Goal: Task Accomplishment & Management: Complete application form

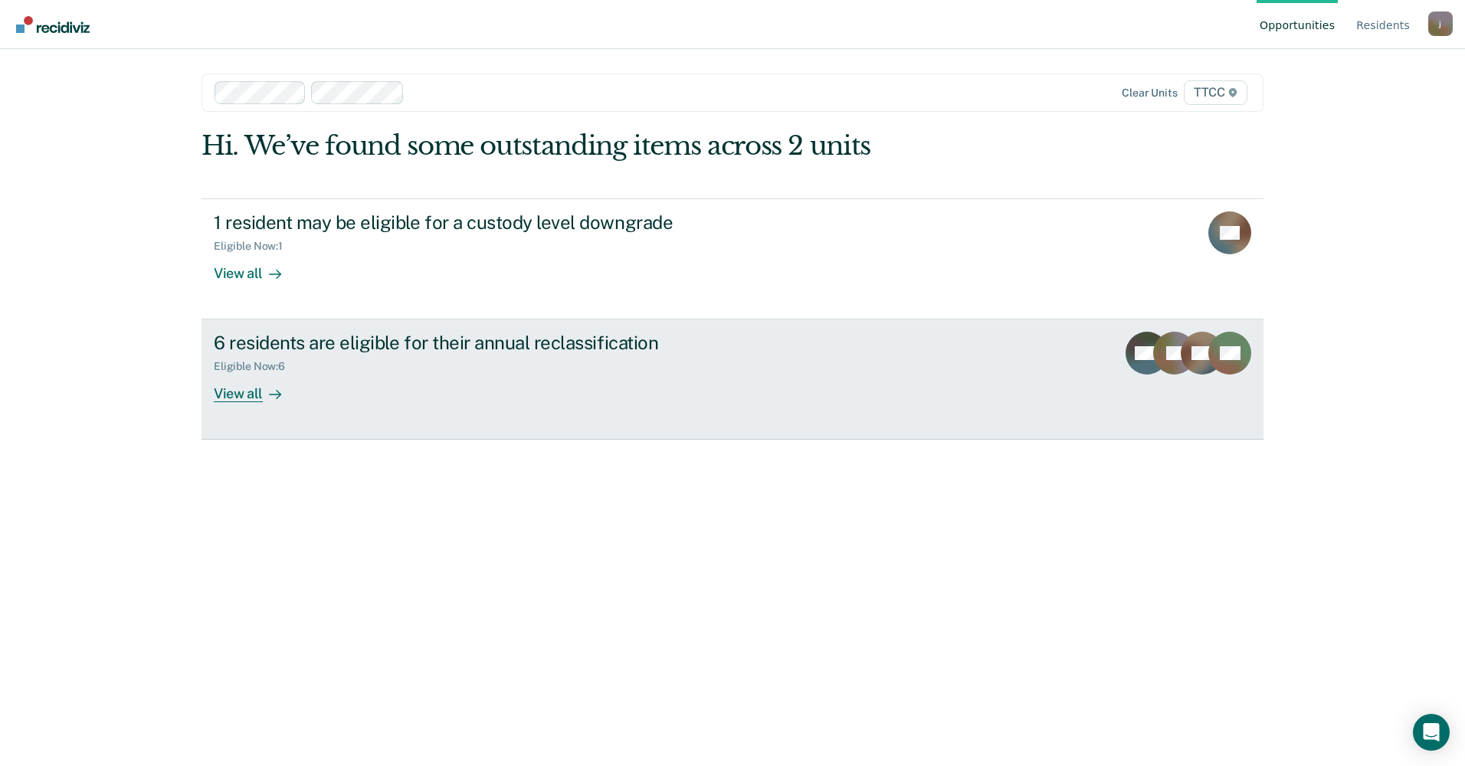
click at [271, 370] on div "Eligible Now : 6" at bounding box center [256, 366] width 84 height 13
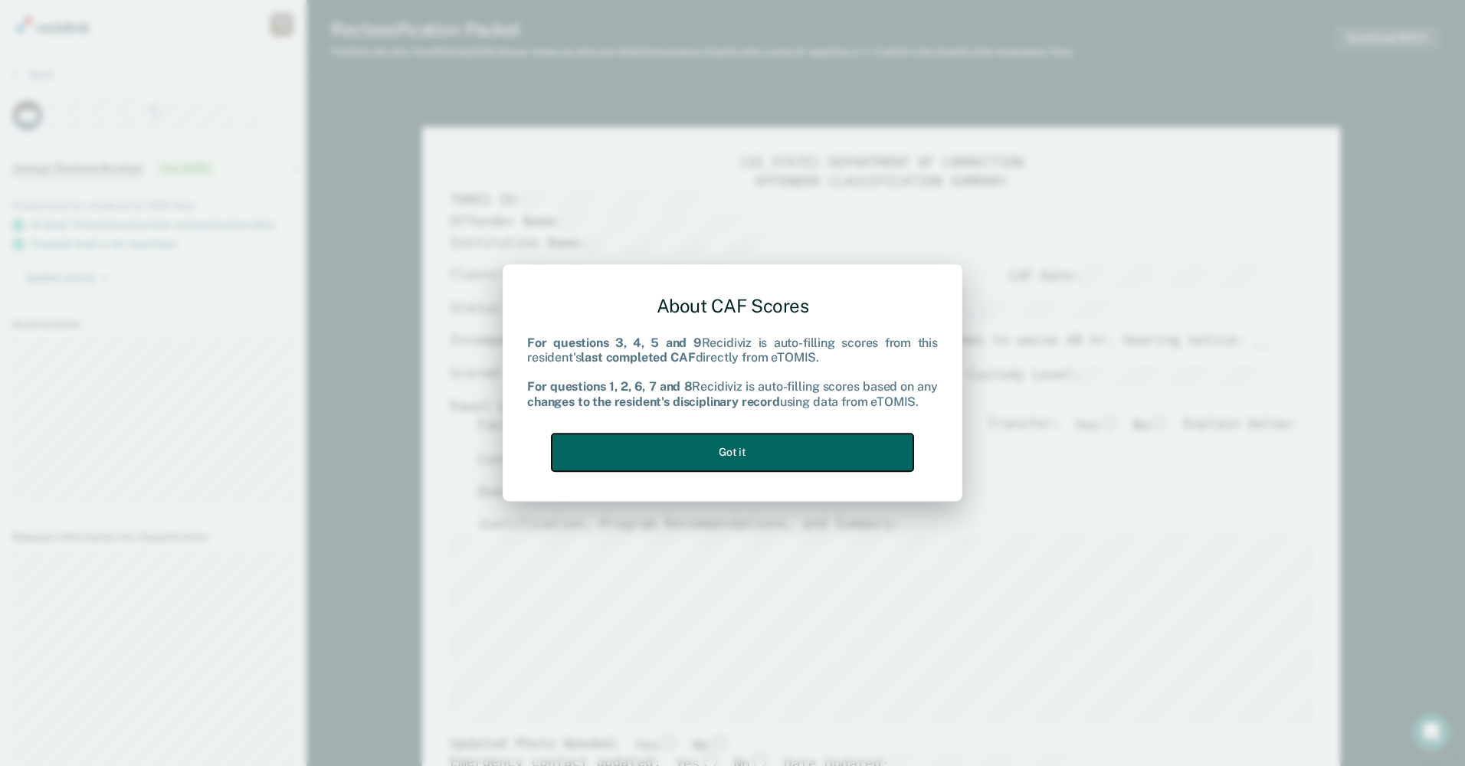
click at [813, 454] on button "Got it" at bounding box center [733, 453] width 362 height 38
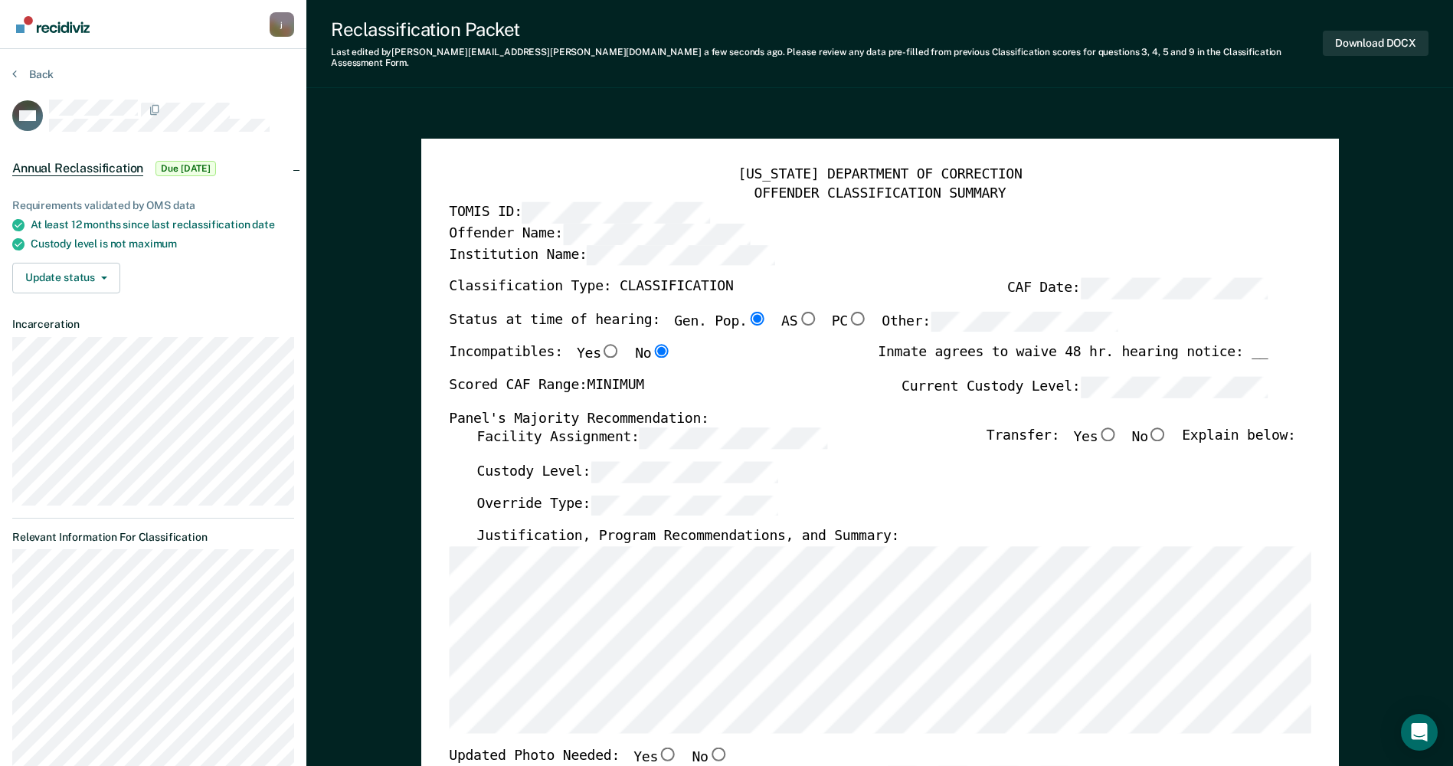
click at [1165, 428] on input "No" at bounding box center [1159, 435] width 20 height 14
type textarea "x"
radio input "true"
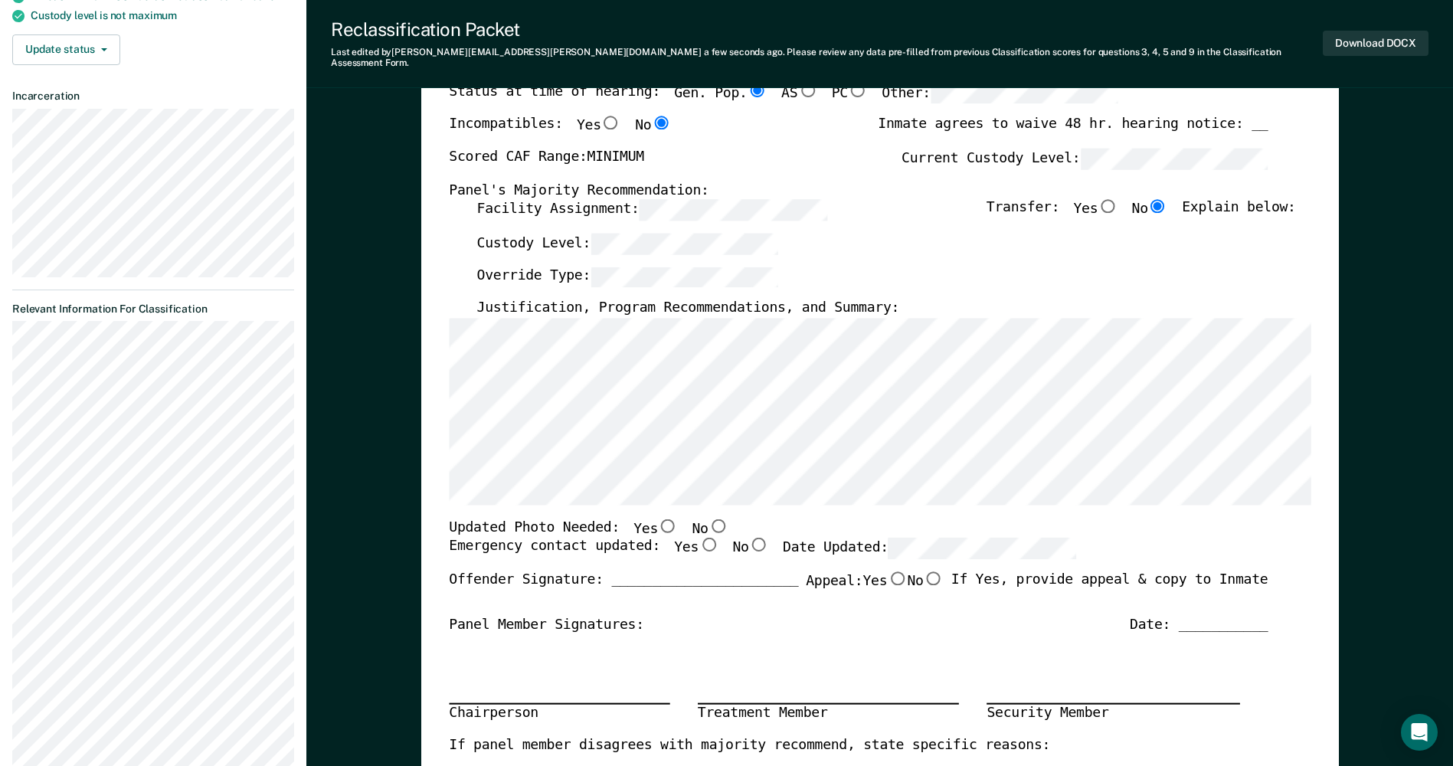
scroll to position [230, 0]
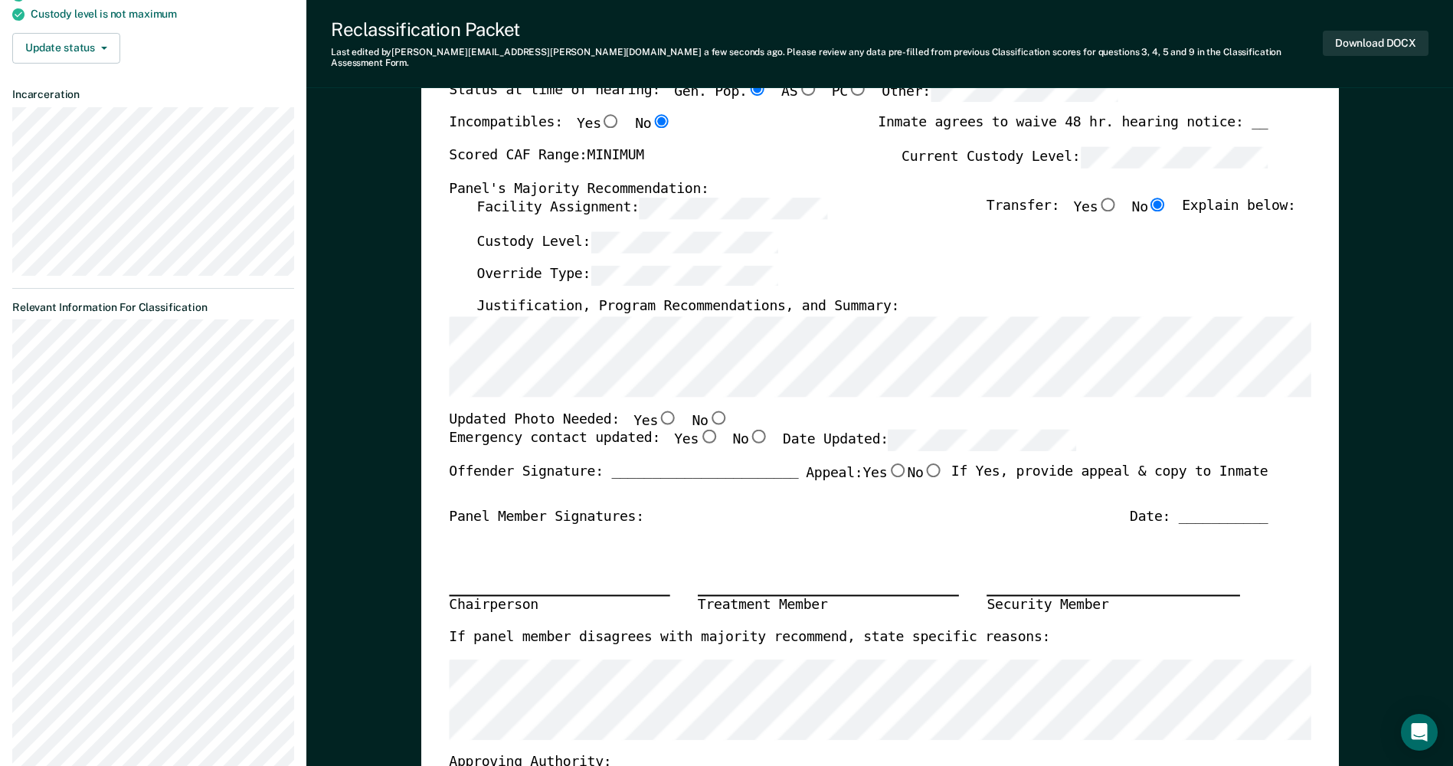
click at [699, 430] on input "Yes" at bounding box center [709, 437] width 20 height 14
type textarea "x"
radio input "true"
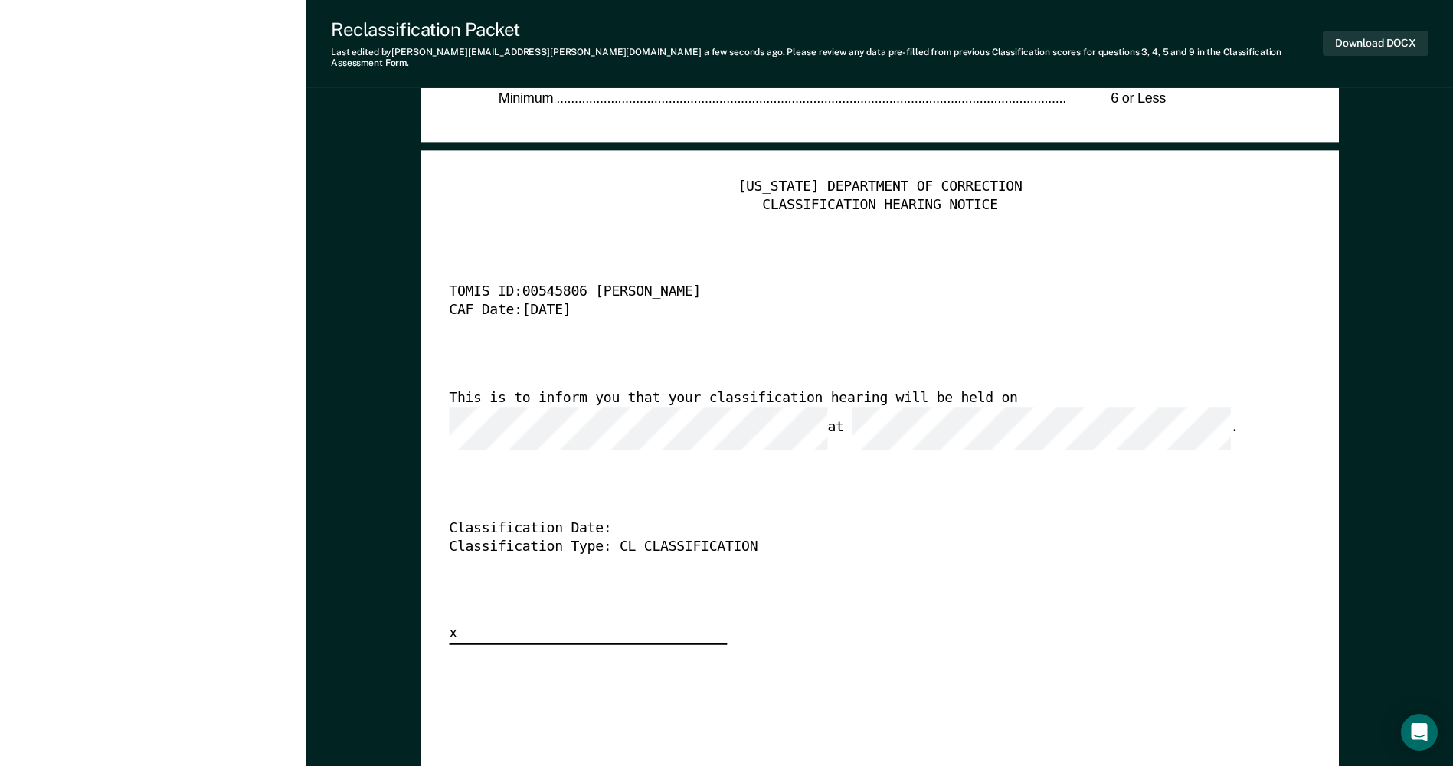
scroll to position [3754, 0]
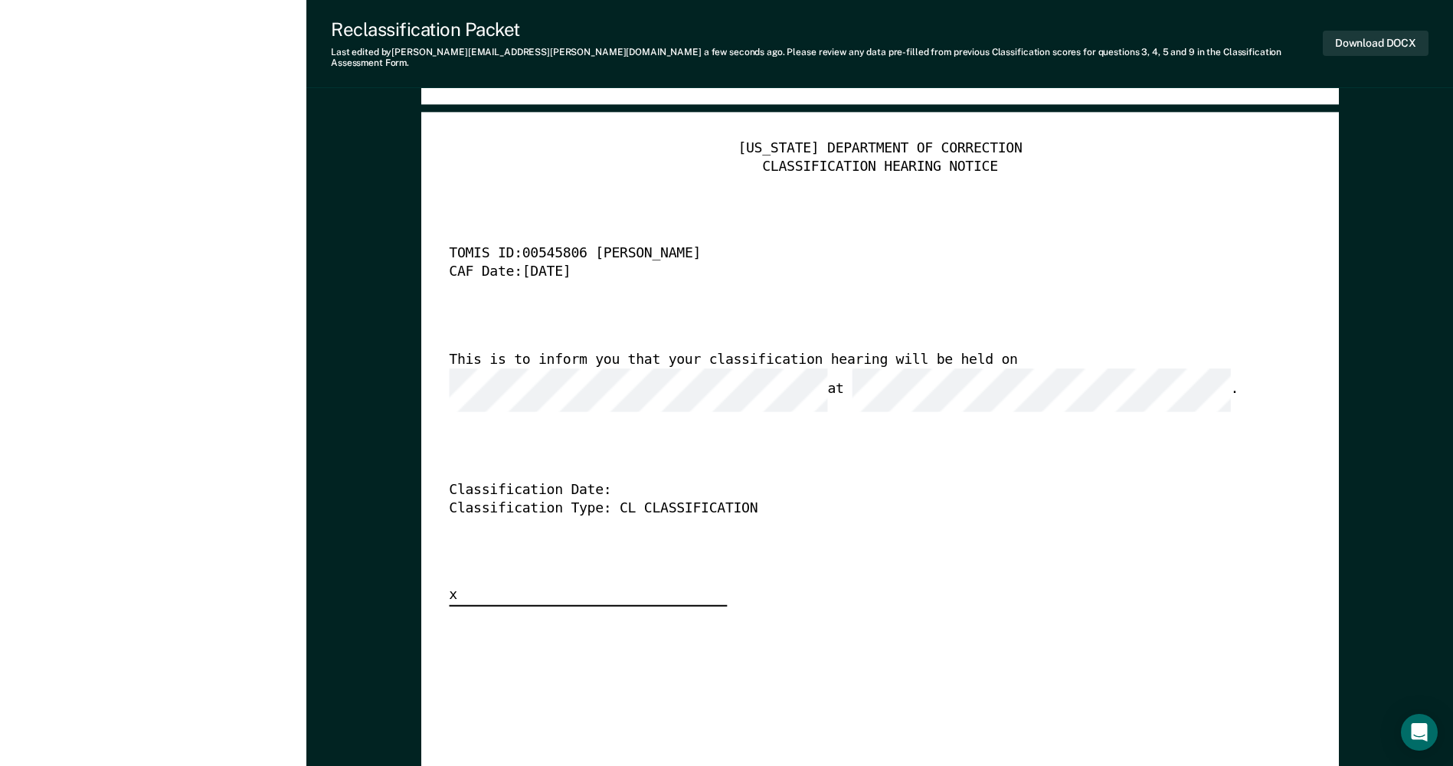
click at [828, 686] on div "TENNESSEE DEPARTMENT OF CORRECTION CLASSIFICATION HEARING NOTICE TOMIS ID: 0054…" at bounding box center [880, 710] width 862 height 1140
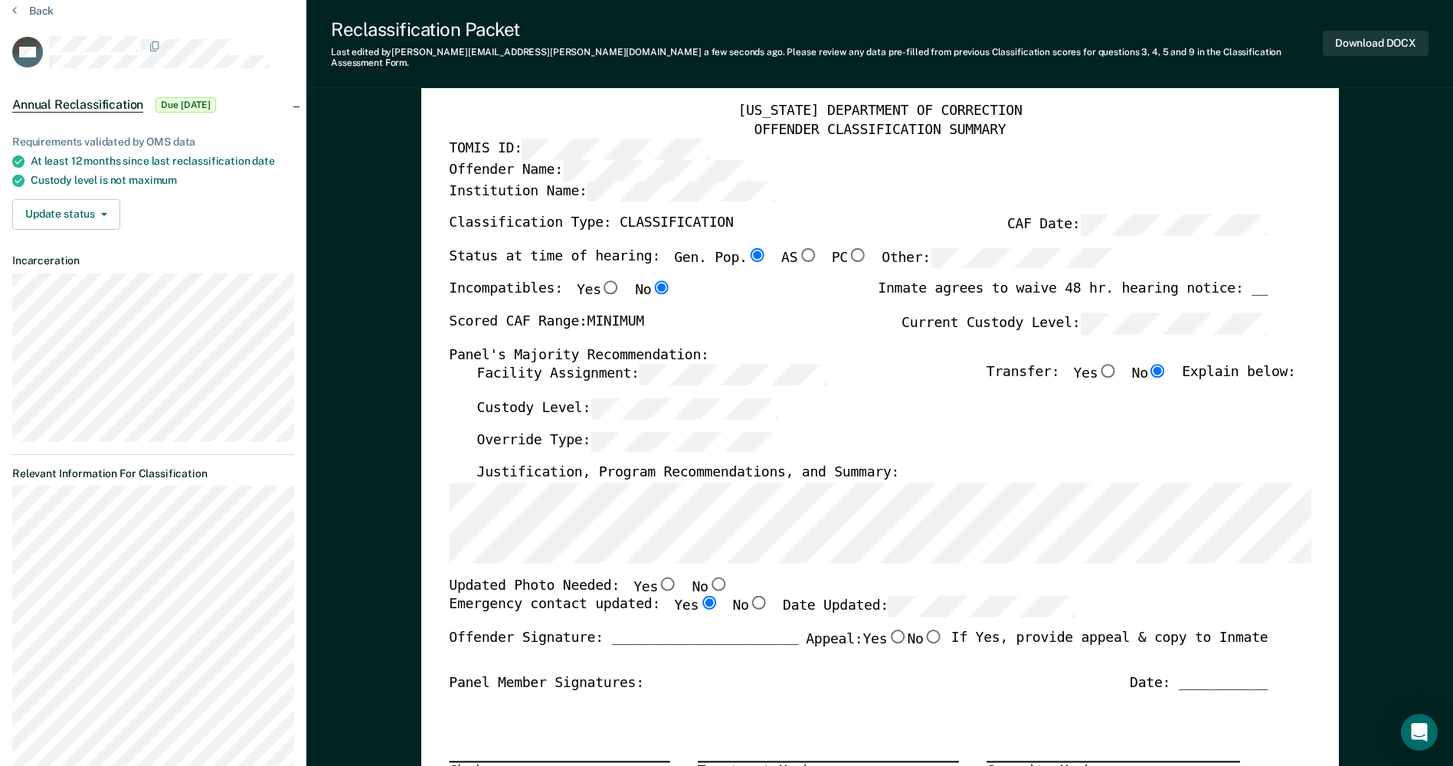
scroll to position [0, 0]
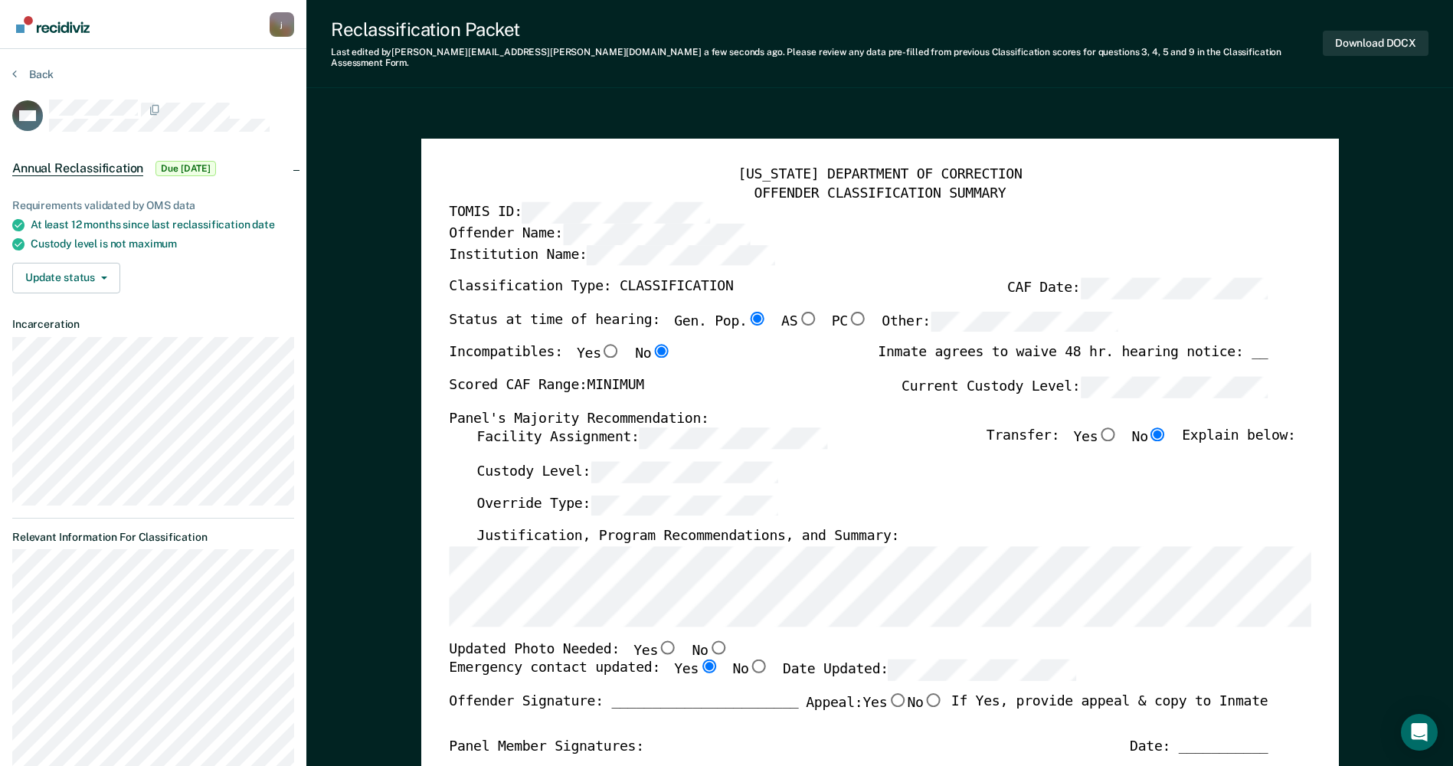
click at [708, 641] on input "No" at bounding box center [718, 648] width 20 height 14
type textarea "x"
radio input "true"
click at [722, 641] on div "Updated Photo Needed: Yes No" at bounding box center [858, 651] width 819 height 20
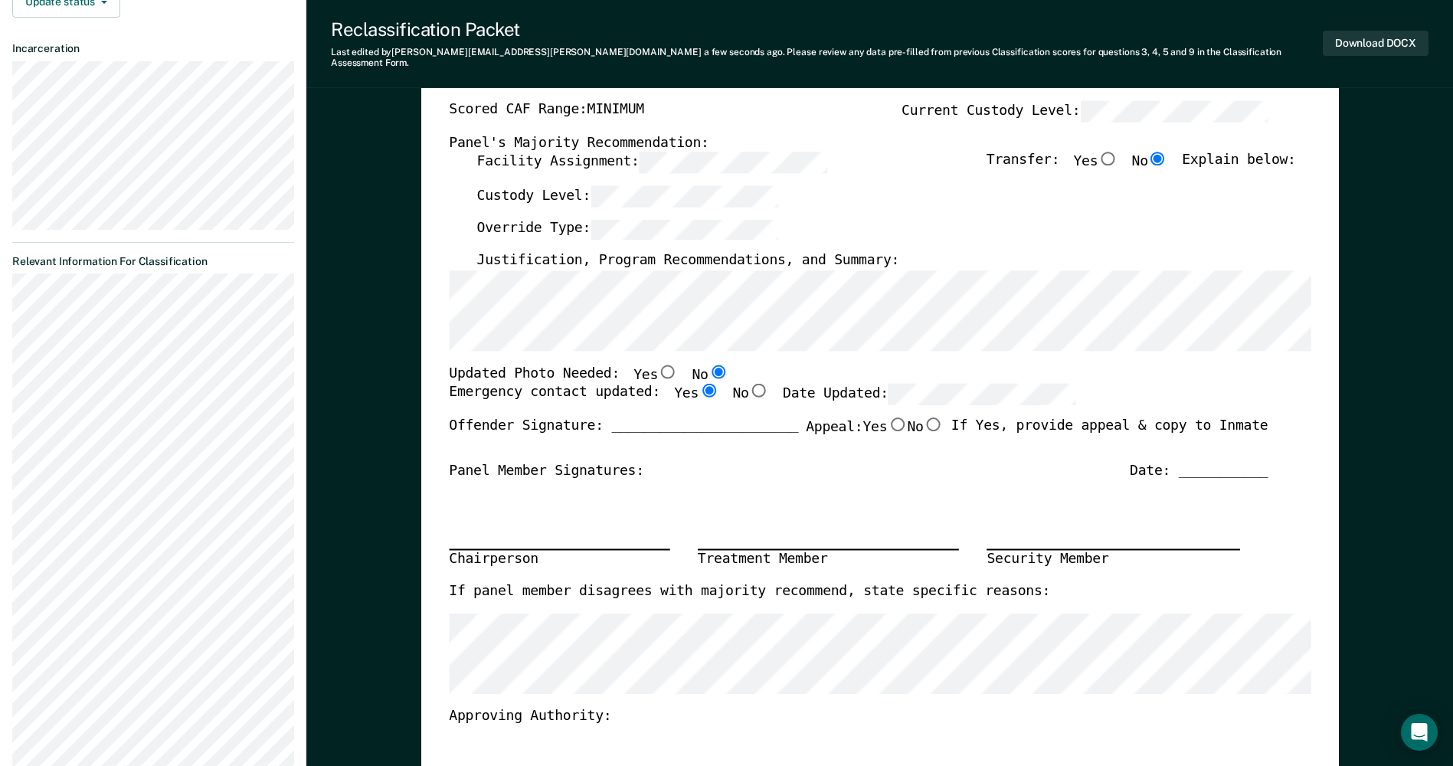
scroll to position [306, 0]
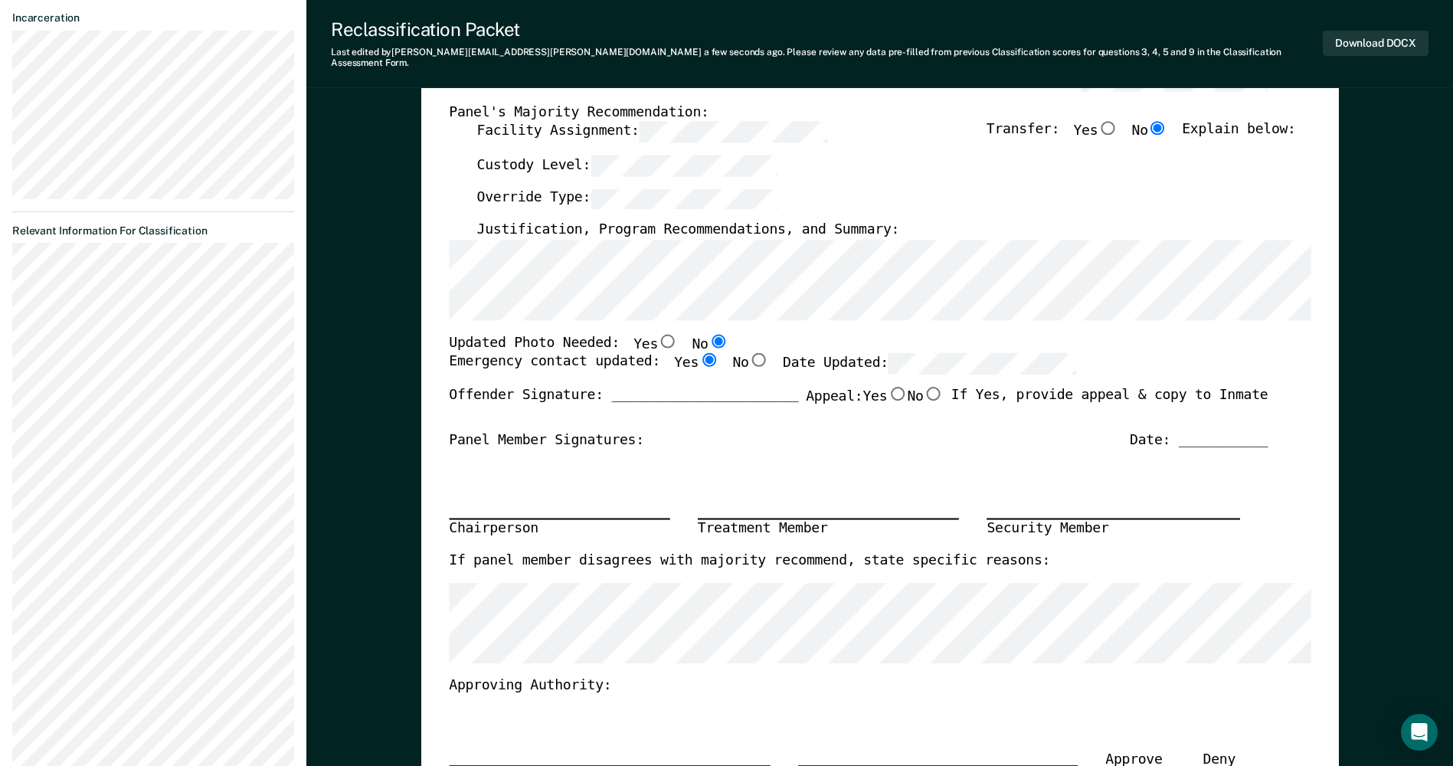
click at [532, 408] on div "Offender Signature: _______________________ Appeal: Yes No If Yes, provide appe…" at bounding box center [858, 409] width 819 height 44
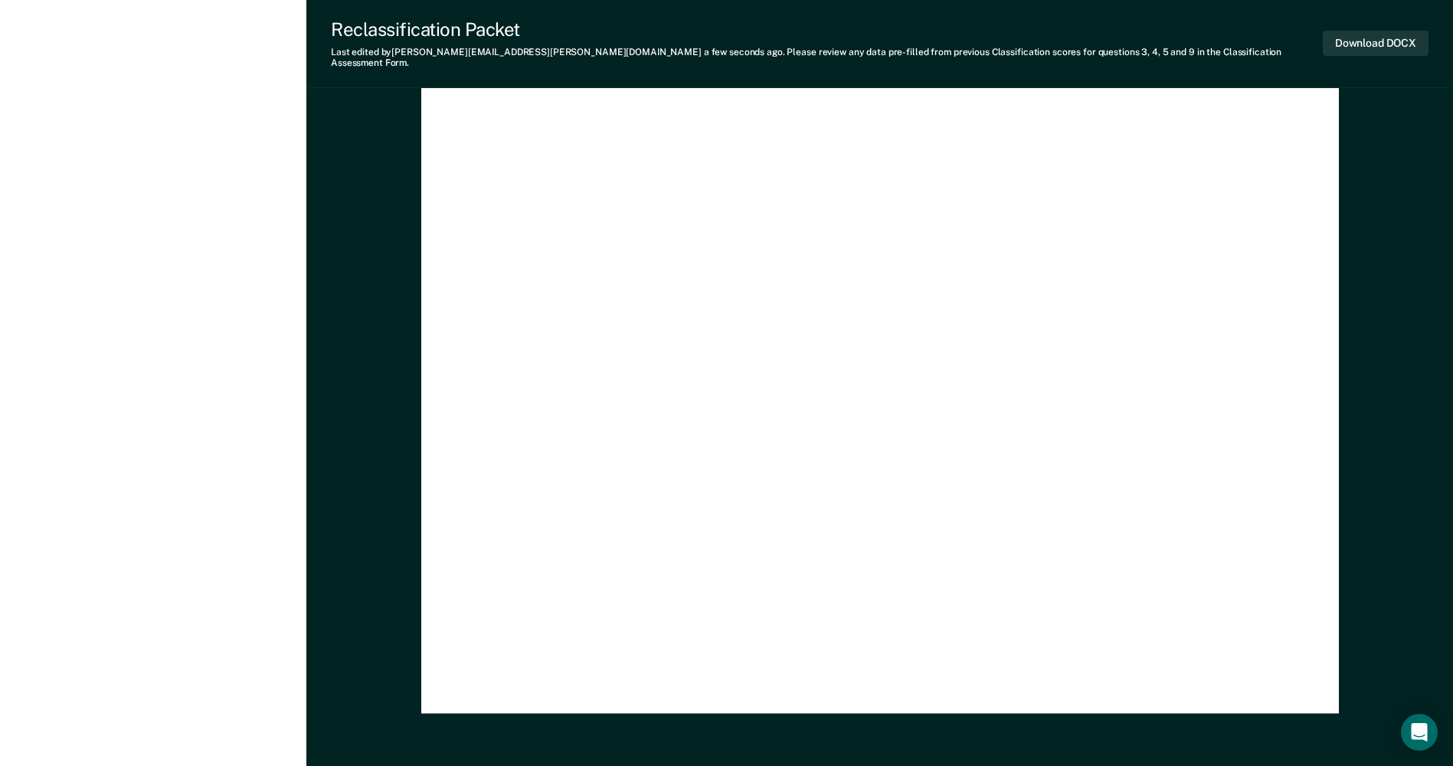
scroll to position [4406, 0]
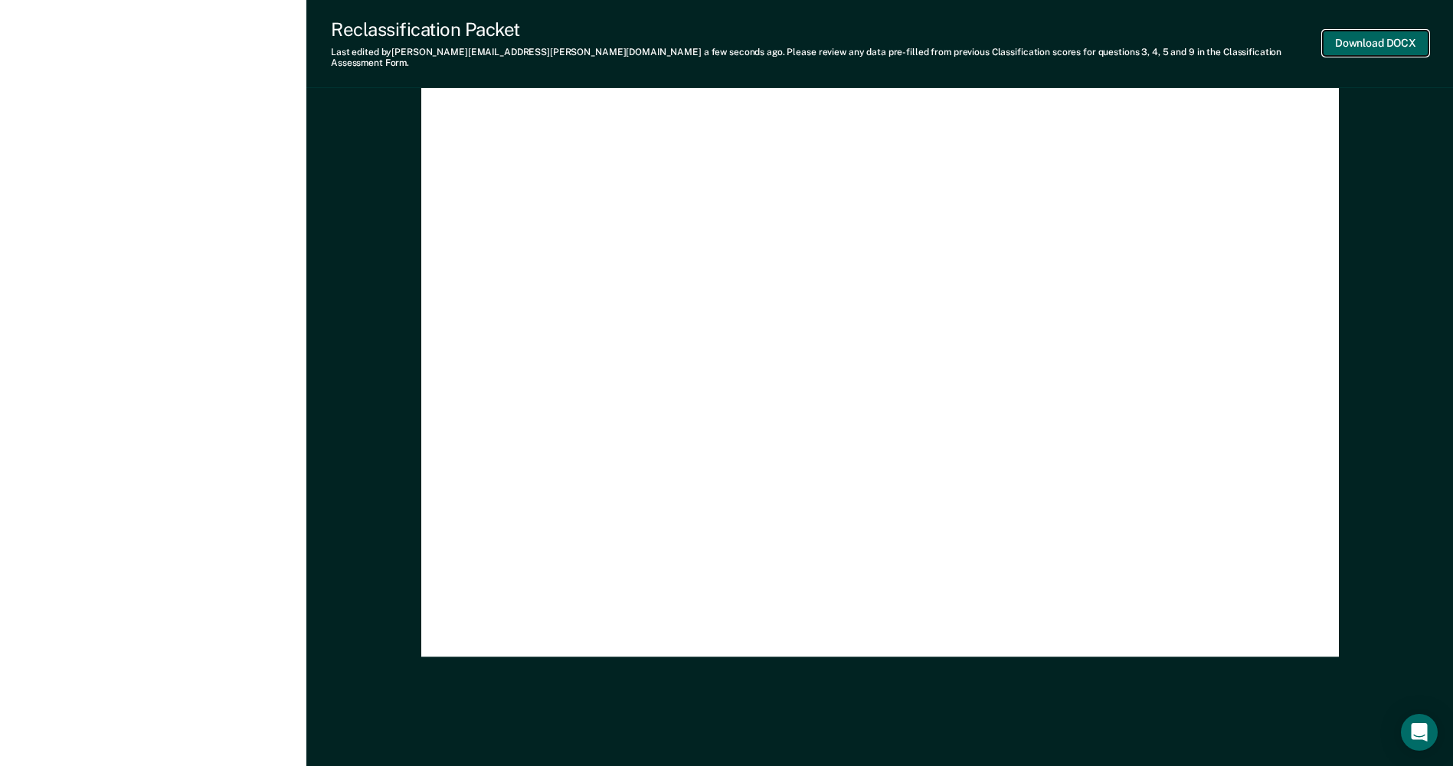
click at [1394, 38] on button "Download DOCX" at bounding box center [1376, 43] width 106 height 25
type textarea "x"
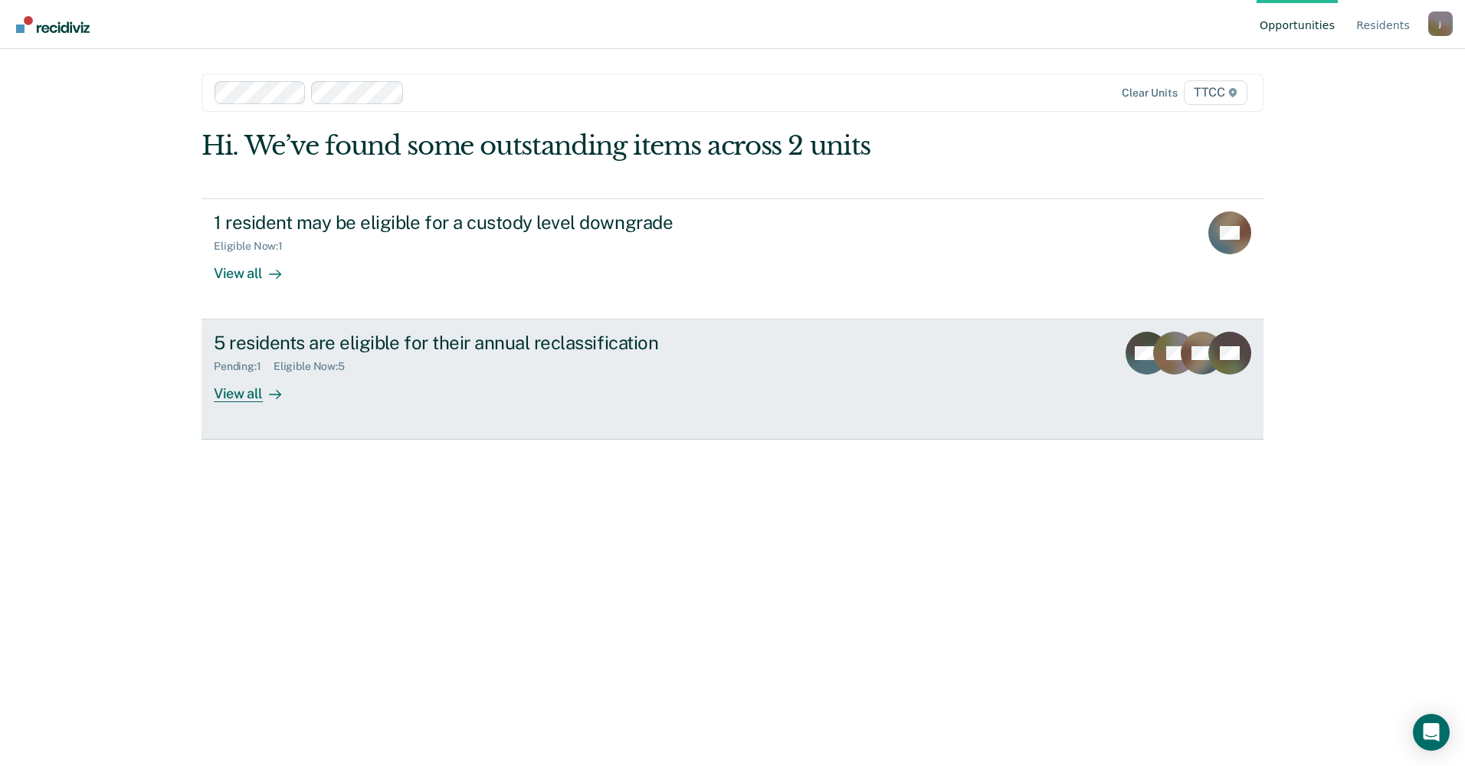
click at [567, 342] on div "5 residents are eligible for their annual reclassification" at bounding box center [483, 343] width 538 height 22
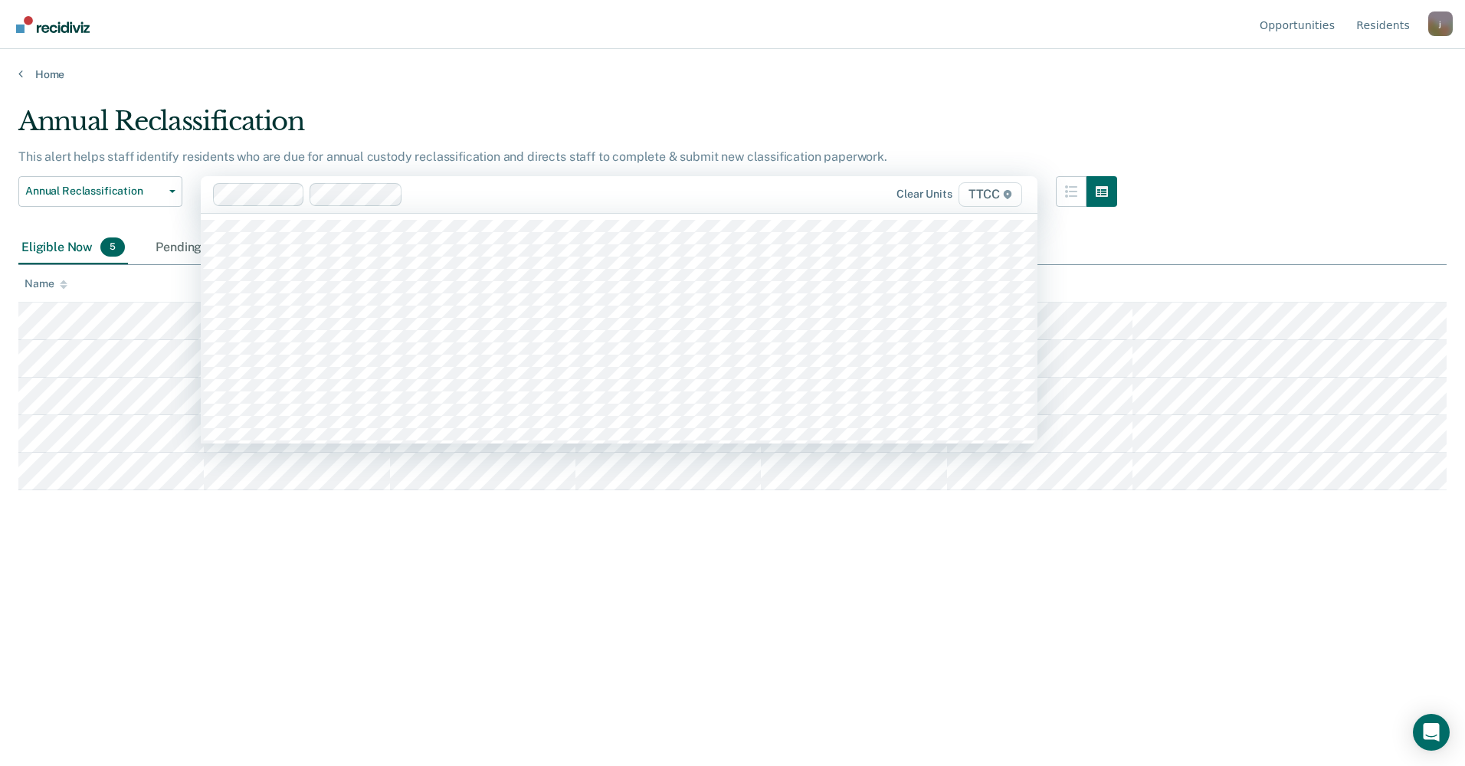
click at [777, 191] on div at bounding box center [594, 194] width 371 height 18
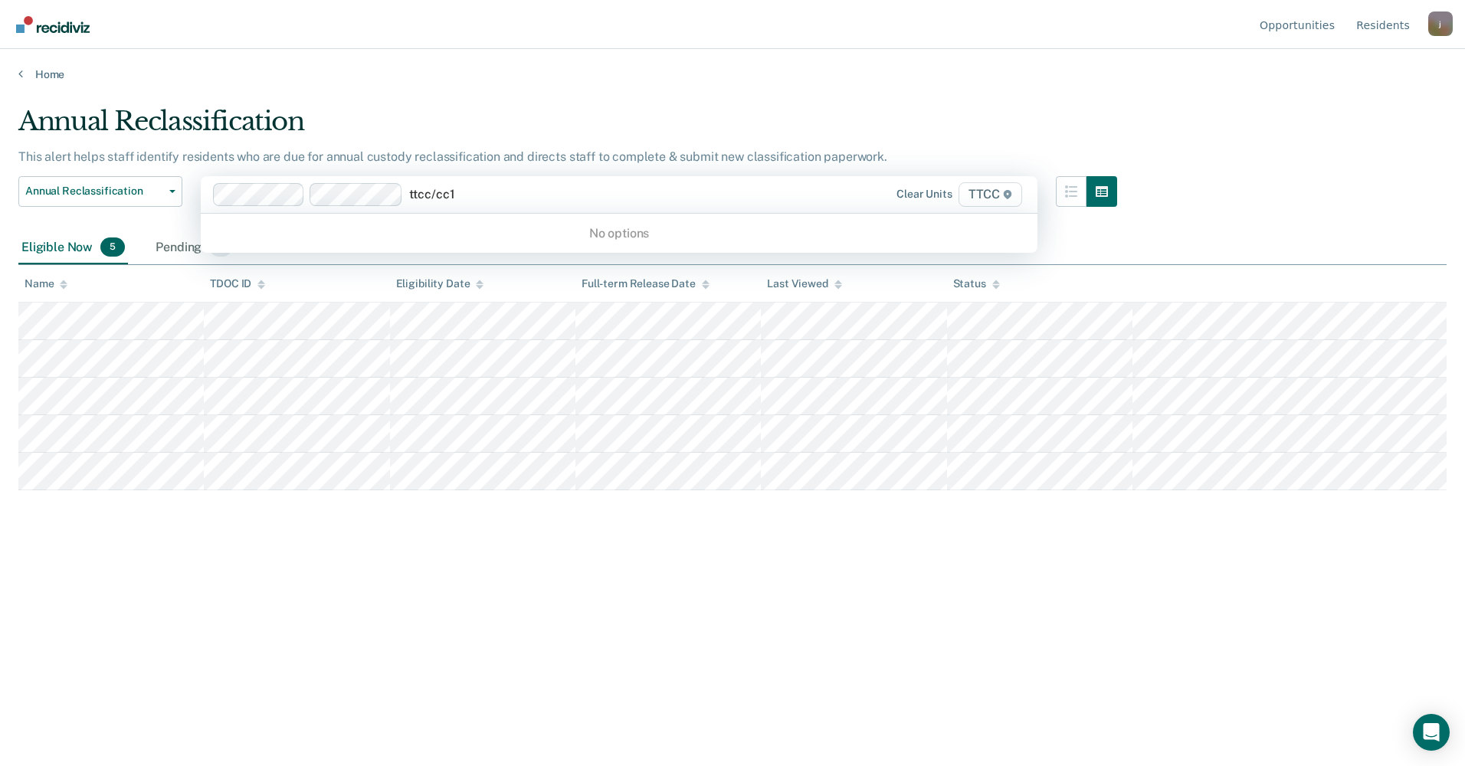
type input "ttcc/cc1"
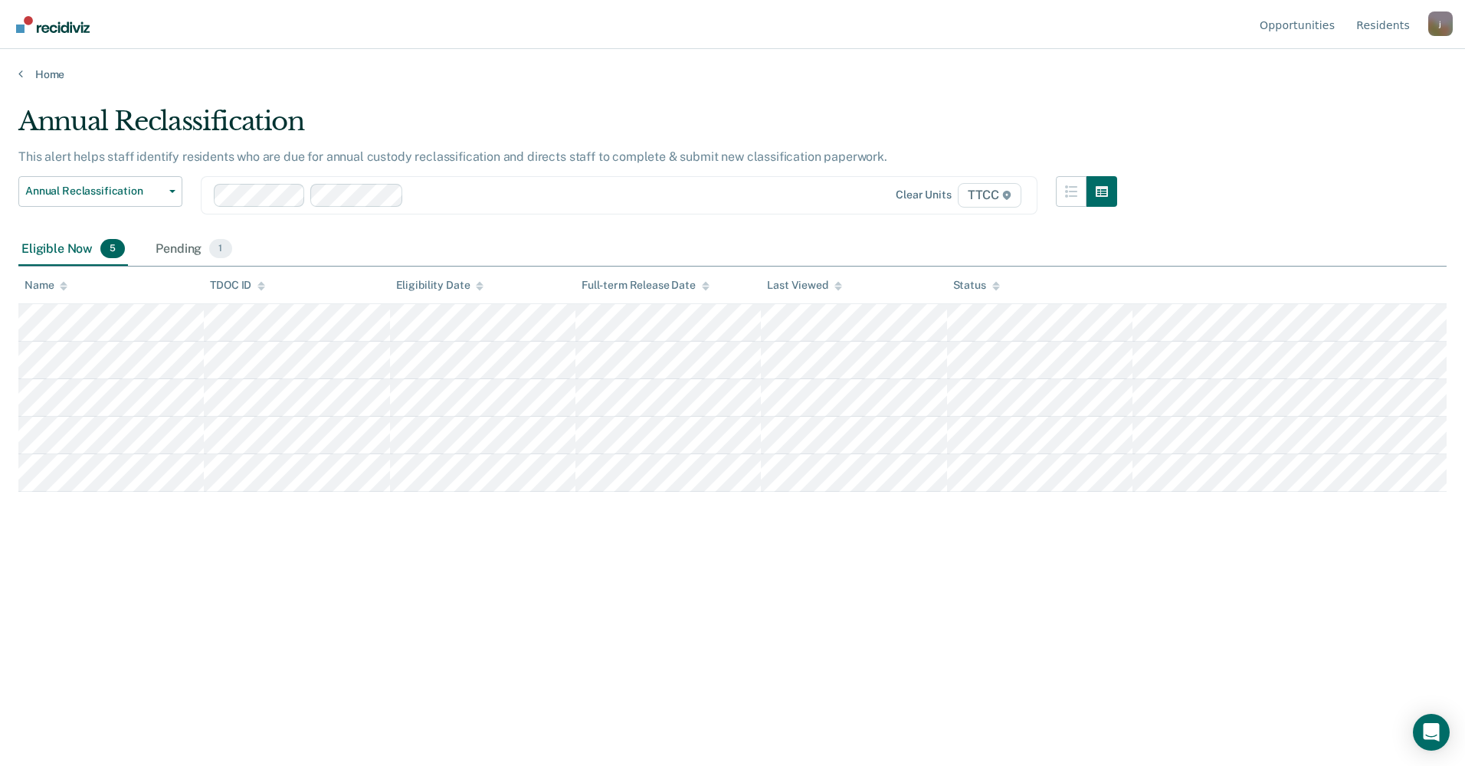
drag, startPoint x: 468, startPoint y: 195, endPoint x: 444, endPoint y: 208, distance: 27.8
click at [444, 208] on div "Clear units TTCC" at bounding box center [619, 195] width 837 height 38
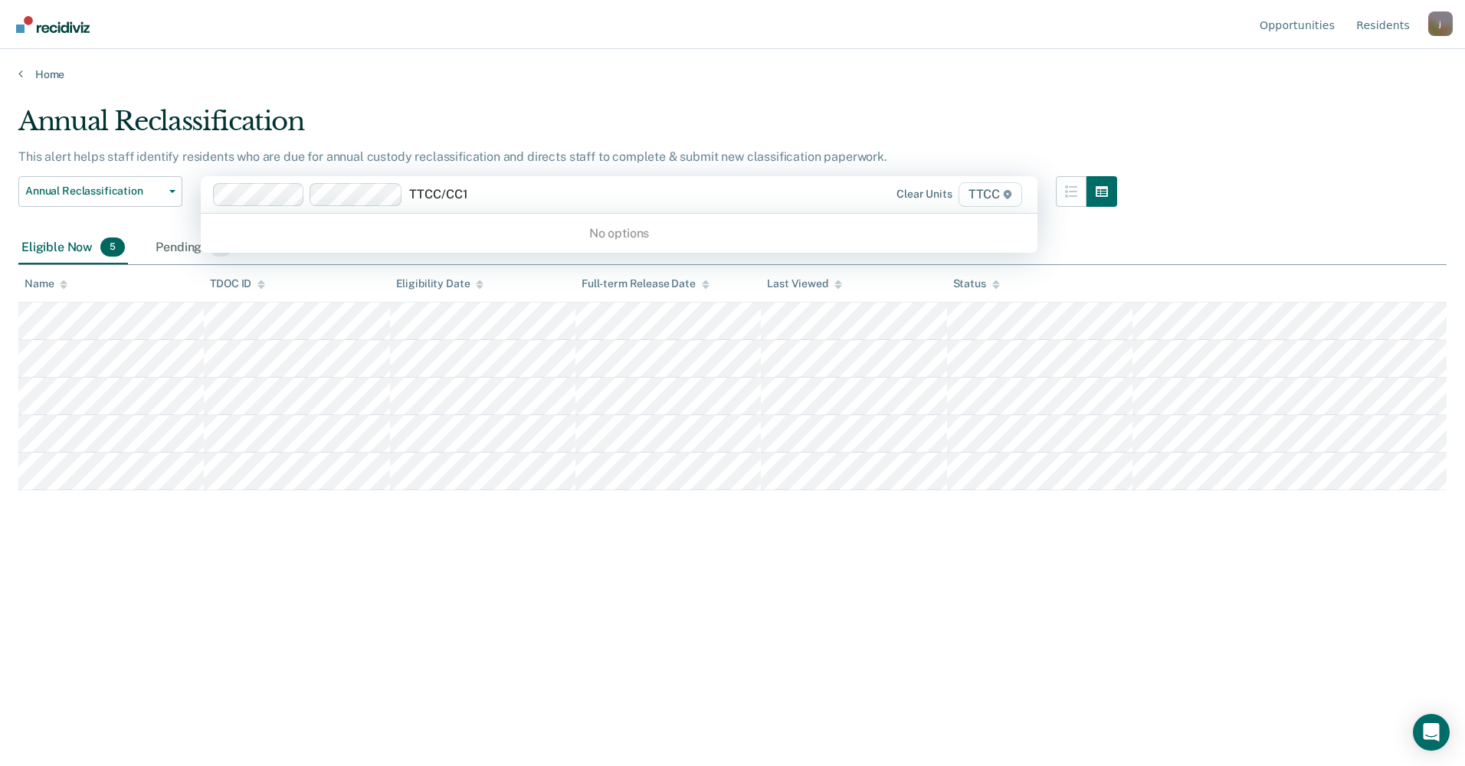
type input "TTCC/CC1"
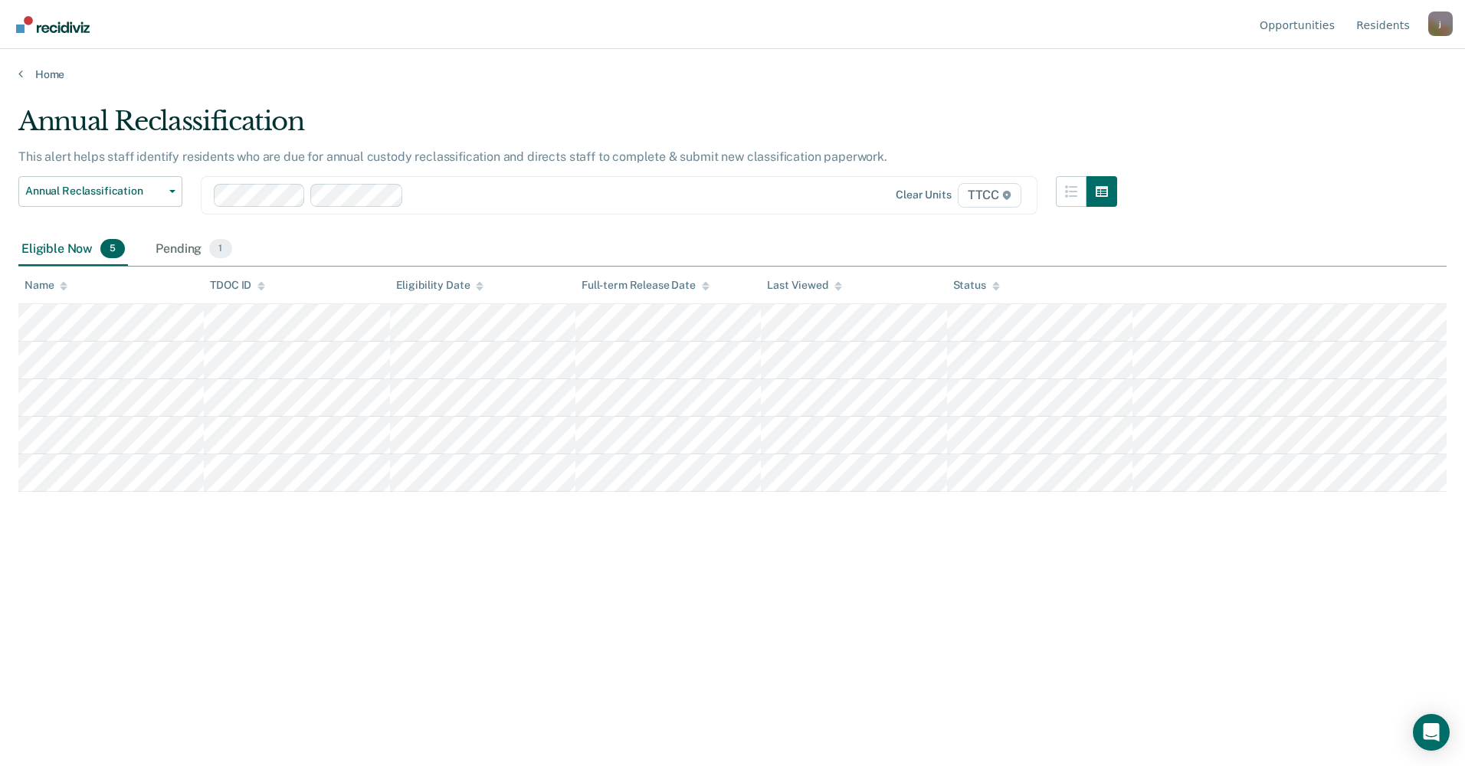
click at [916, 110] on div "Annual Reclassification" at bounding box center [567, 128] width 1099 height 44
click at [447, 193] on div at bounding box center [594, 195] width 369 height 18
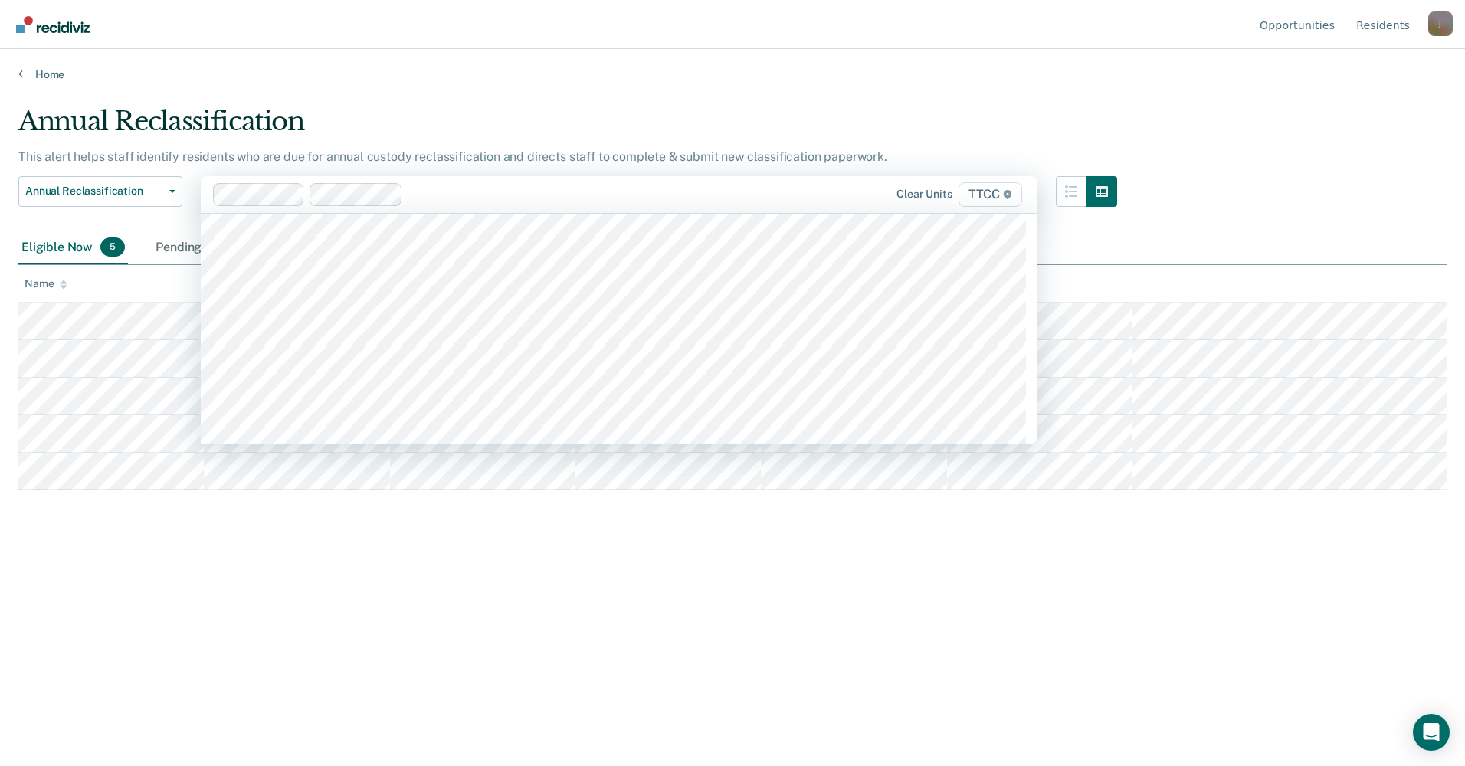
scroll to position [690, 0]
type input "TT"
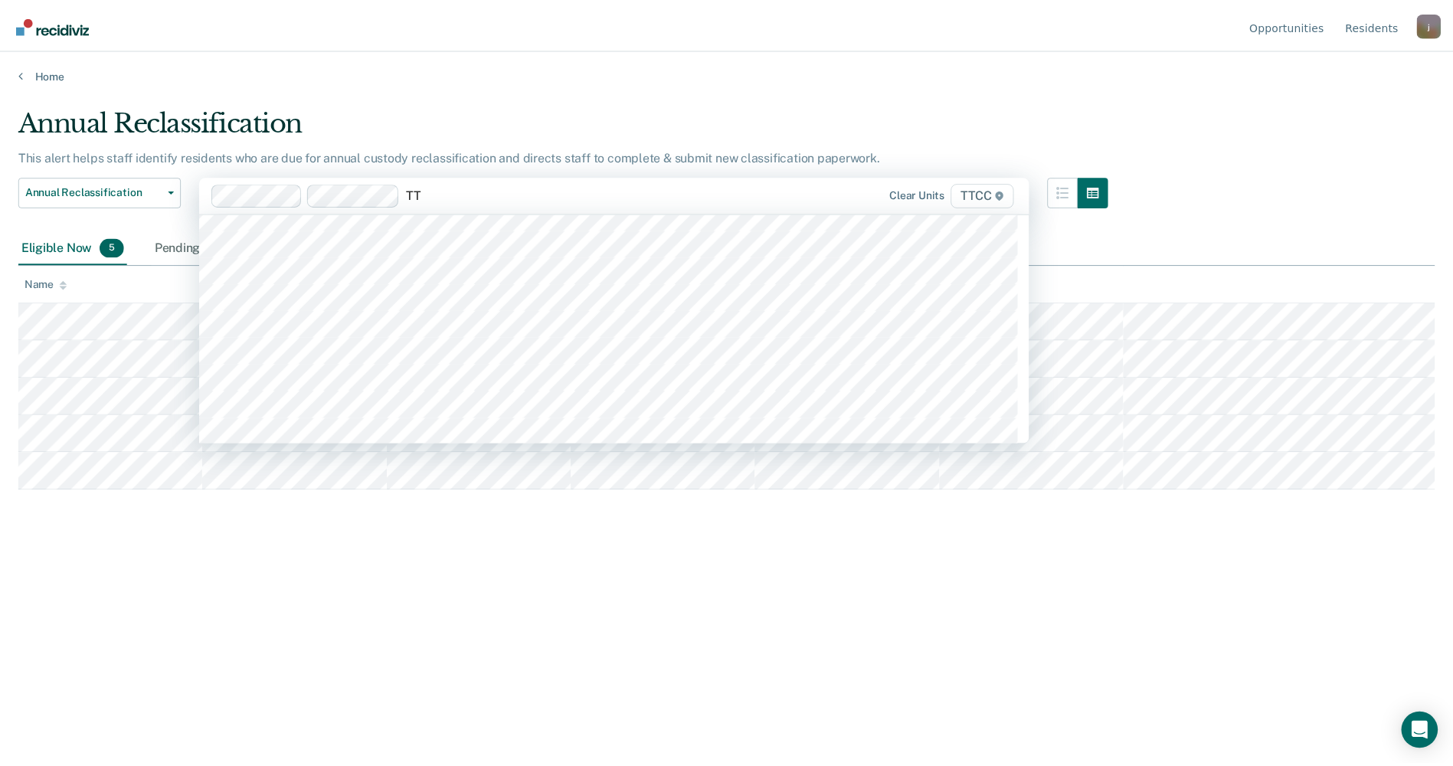
scroll to position [306, 0]
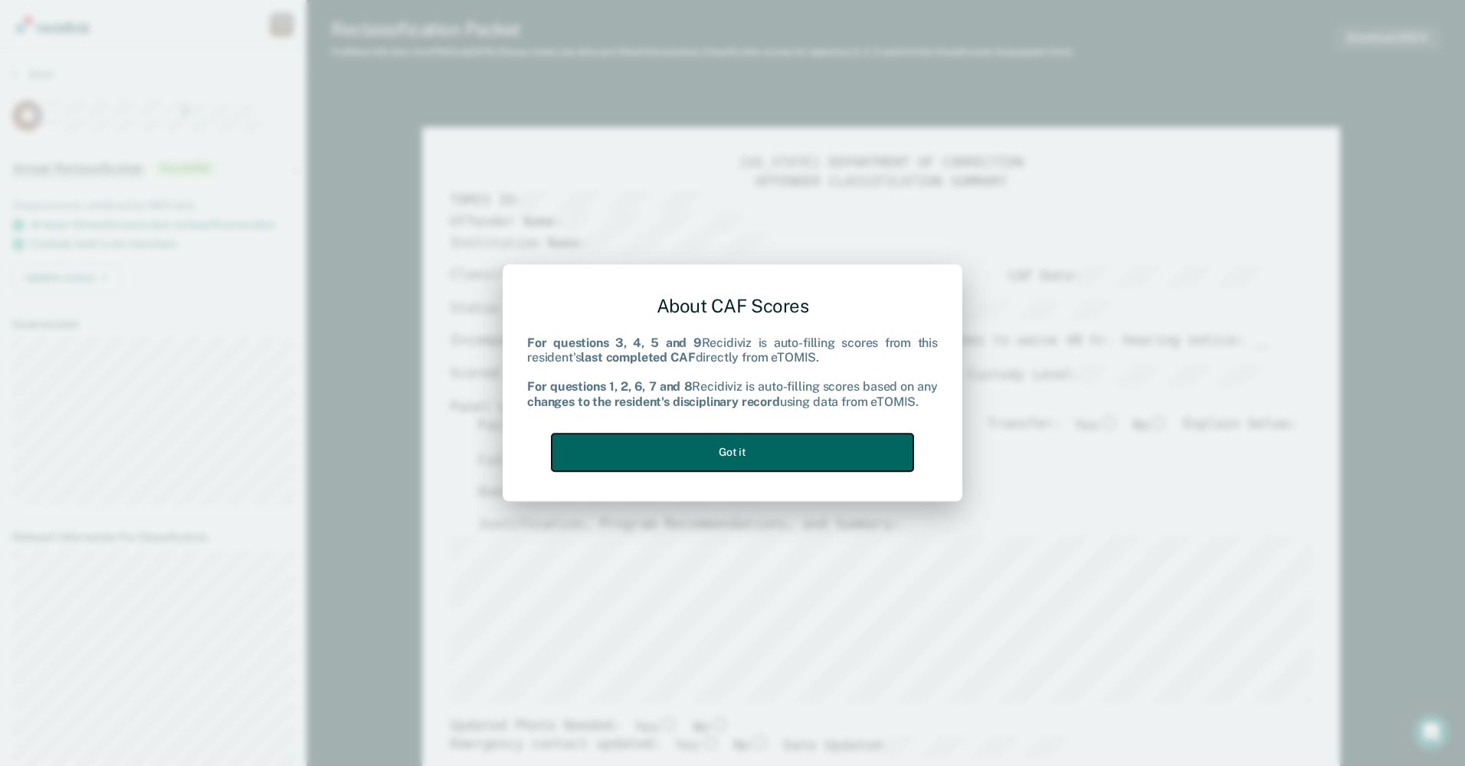
click at [724, 452] on button "Got it" at bounding box center [733, 453] width 362 height 38
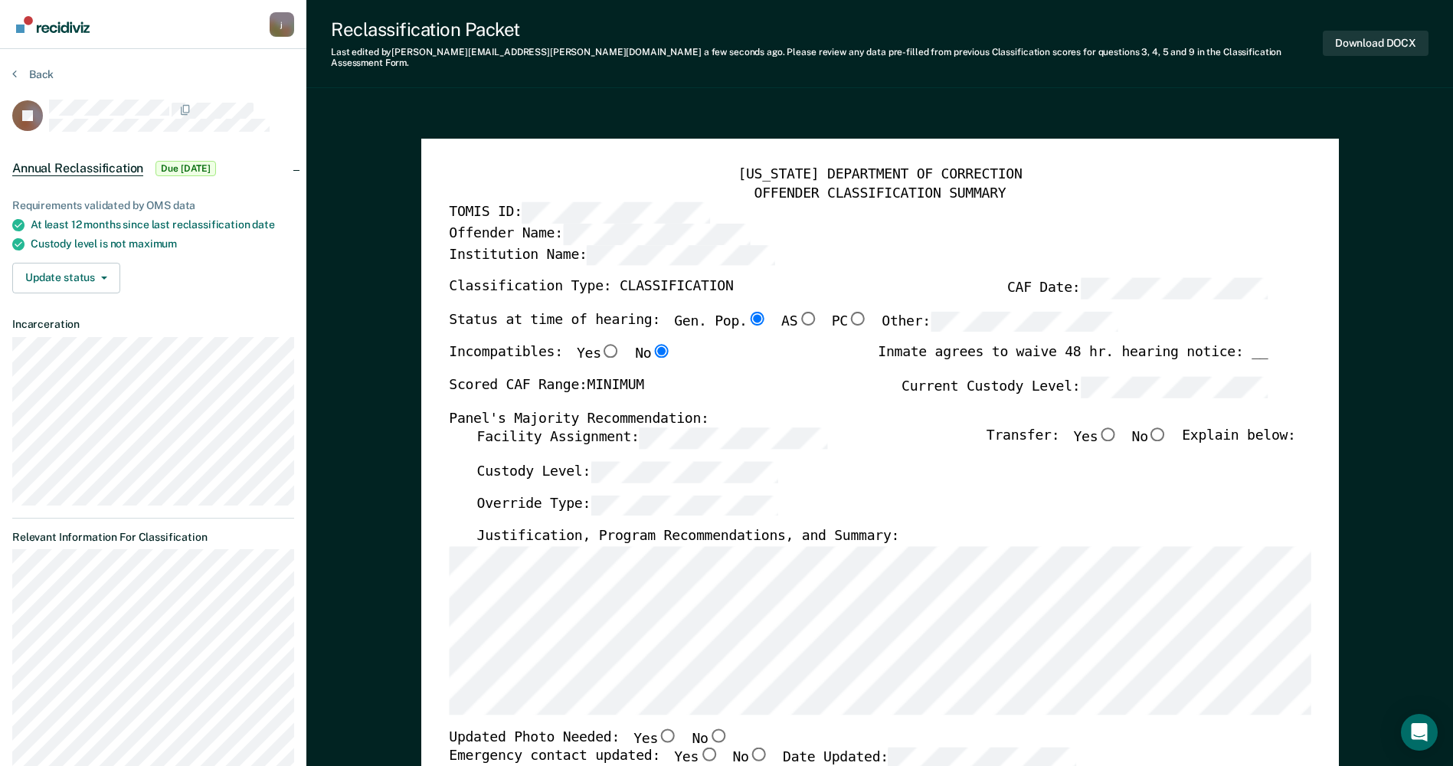
click at [1168, 429] on input "No" at bounding box center [1159, 435] width 20 height 14
type textarea "x"
radio input "true"
type textarea "x"
click at [18, 74] on button "Back" at bounding box center [32, 74] width 41 height 14
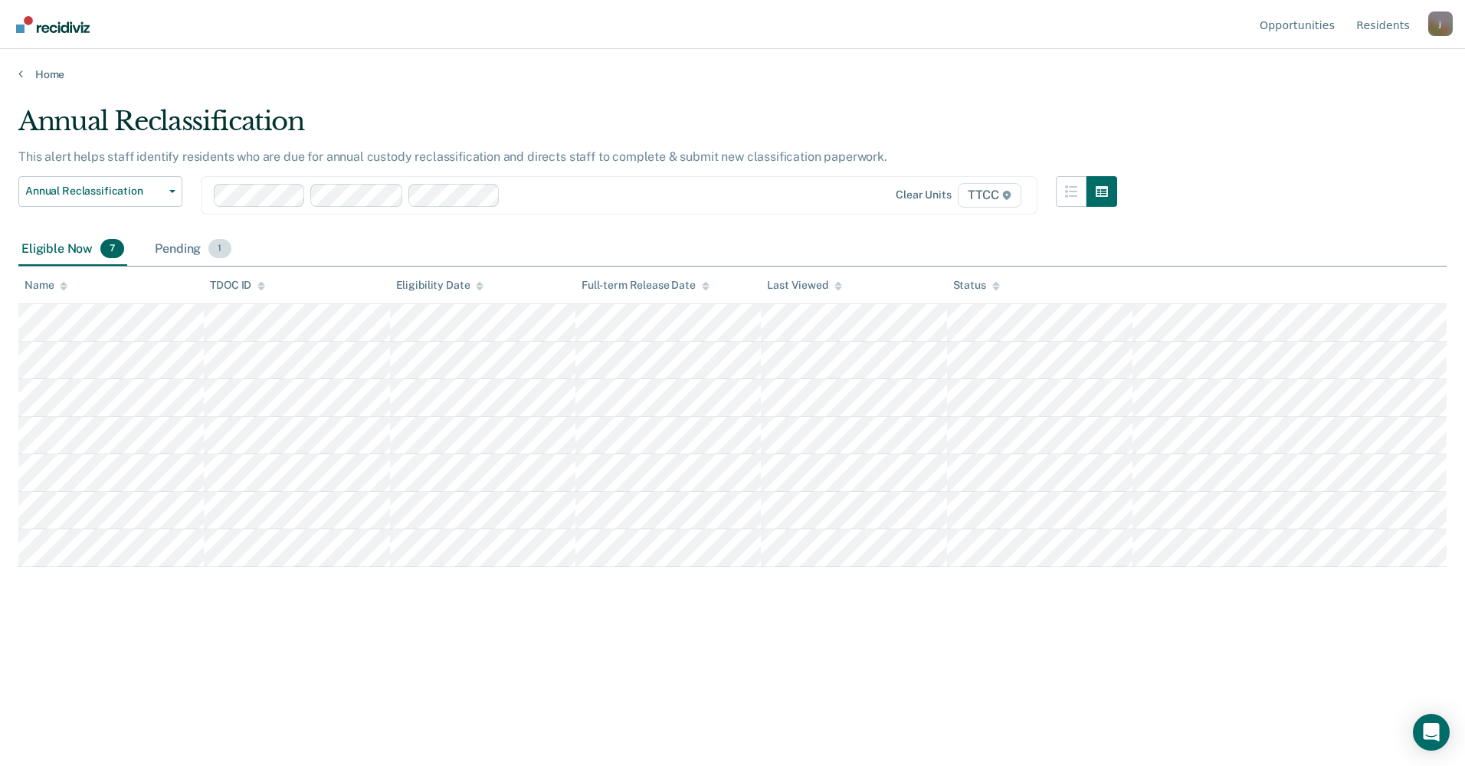
click at [158, 252] on div "Pending 1" at bounding box center [193, 250] width 82 height 34
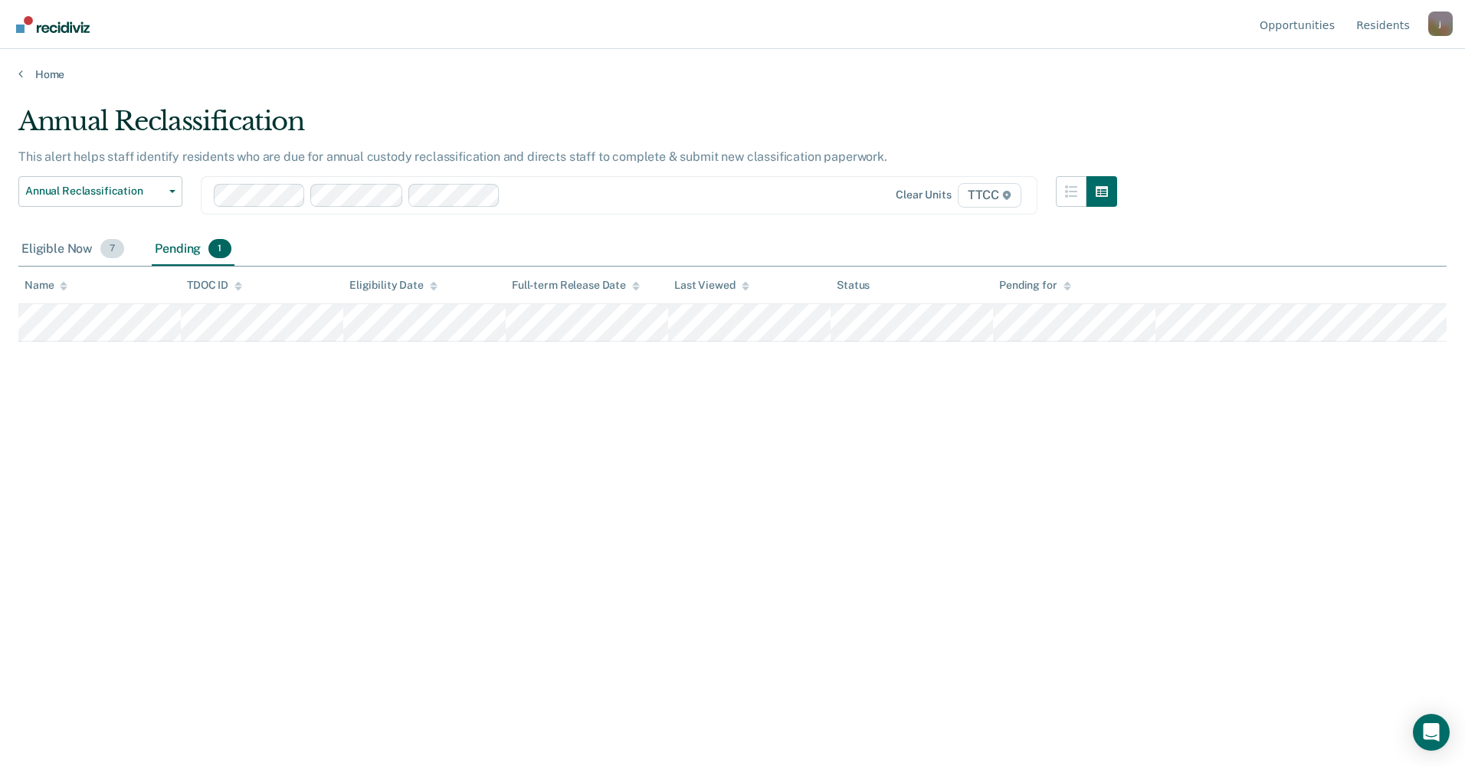
click at [24, 250] on div "Eligible Now 7" at bounding box center [72, 250] width 109 height 34
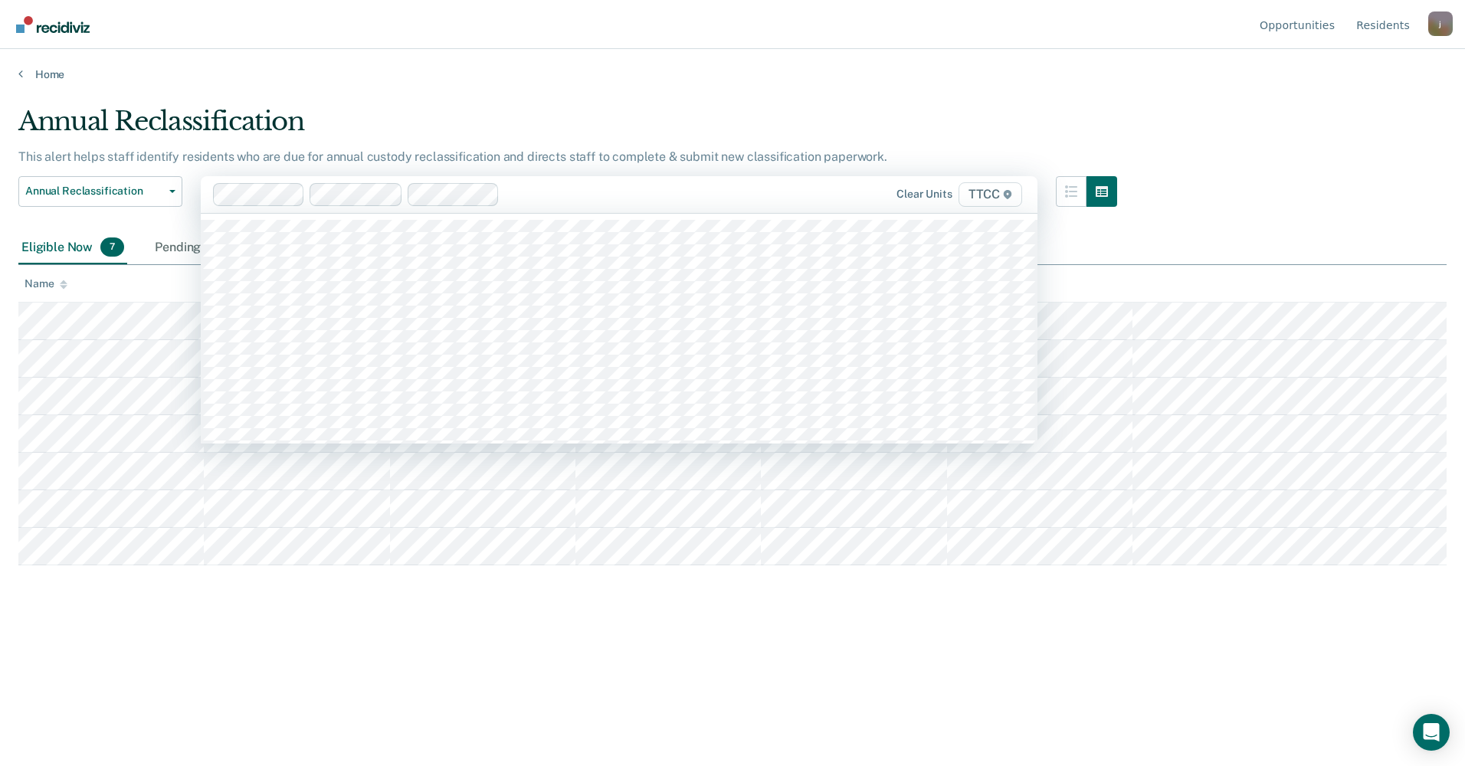
click at [536, 193] on div at bounding box center [643, 194] width 274 height 18
type input "TT"
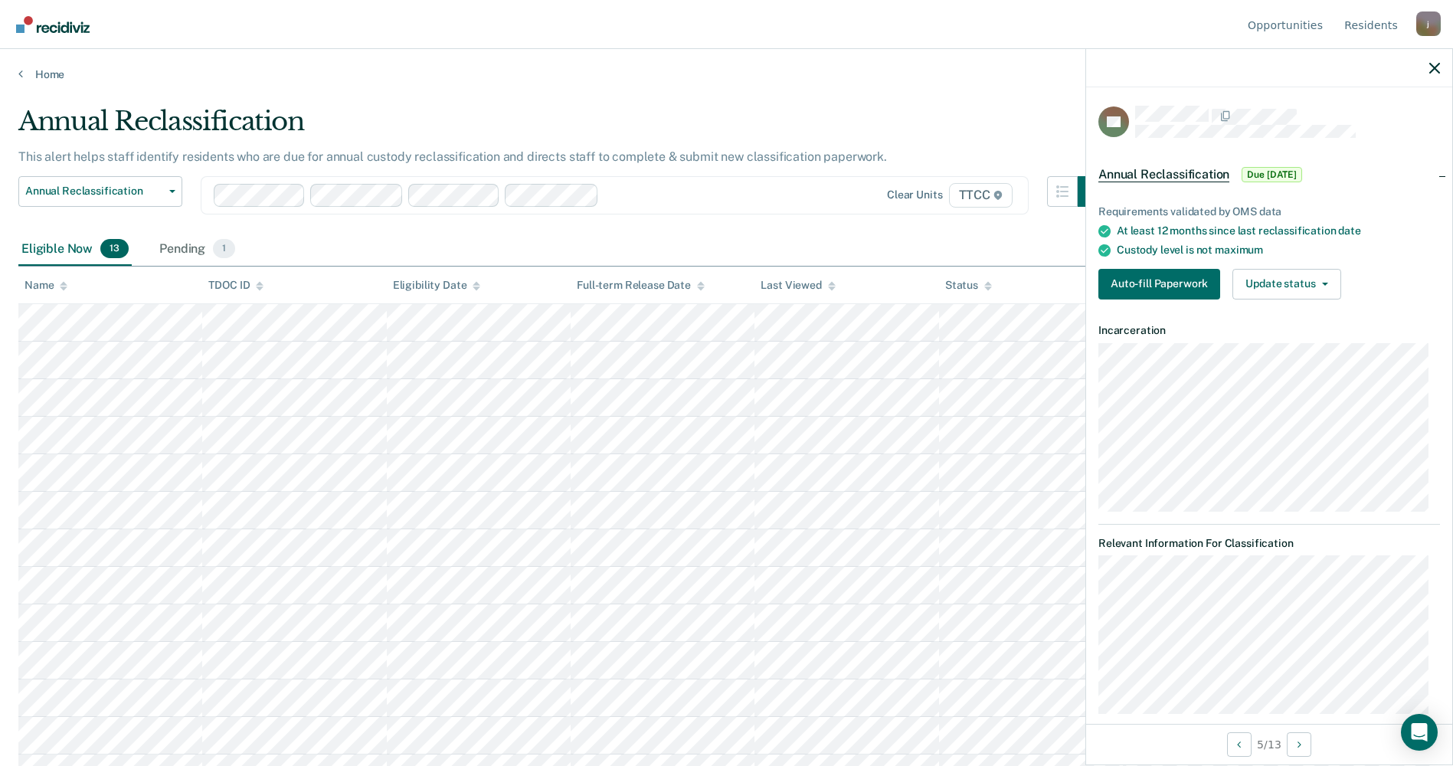
click at [521, 90] on main "Annual Reclassification This alert helps staff identify residents who are due f…" at bounding box center [726, 421] width 1453 height 680
click at [116, 192] on span "Annual Reclassification" at bounding box center [94, 191] width 138 height 13
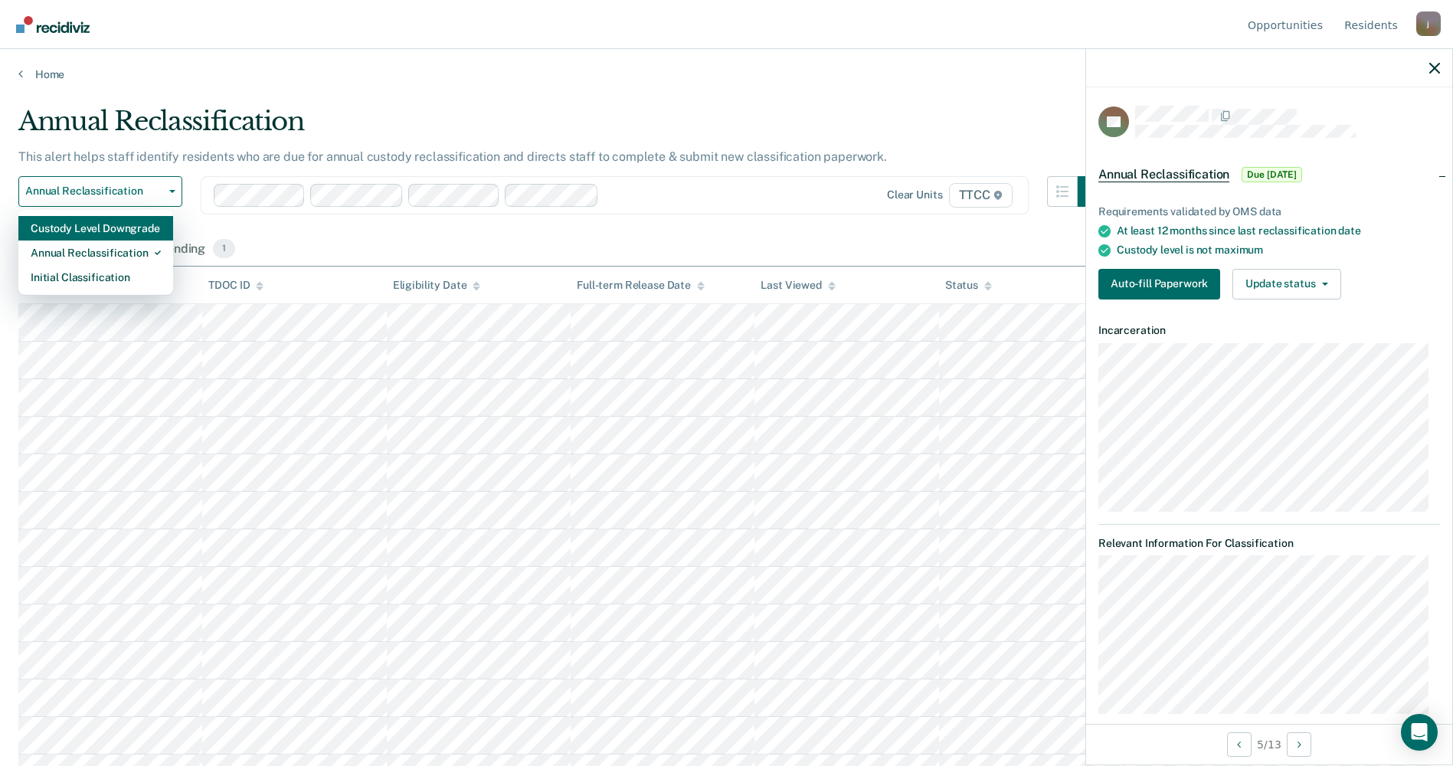
click at [117, 223] on div "Custody Level Downgrade" at bounding box center [96, 228] width 130 height 25
